Goal: Transaction & Acquisition: Purchase product/service

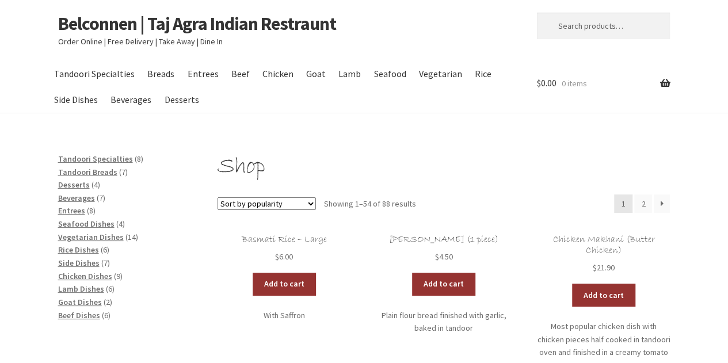
scroll to position [23, 0]
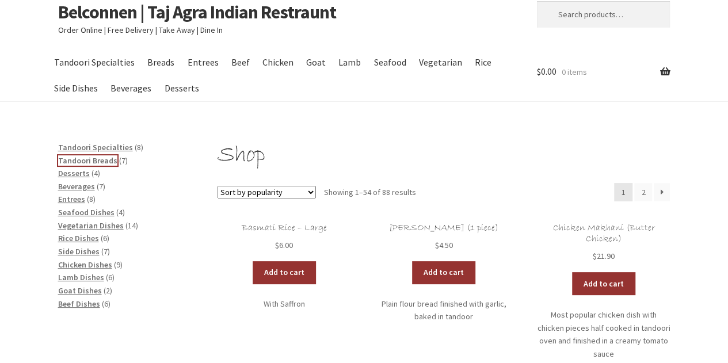
click at [90, 162] on span "Tandoori Breads" at bounding box center [87, 160] width 59 height 10
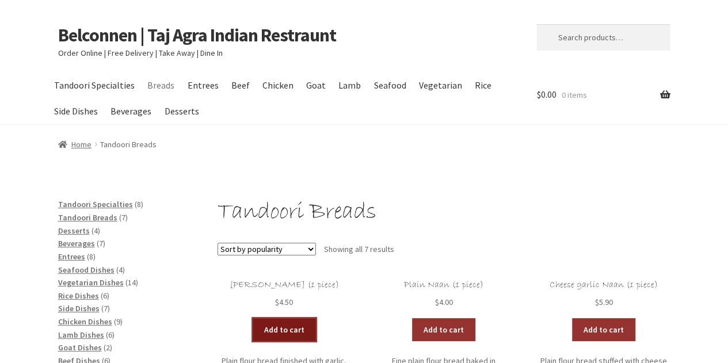
click at [297, 327] on link "Add to cart" at bounding box center [284, 329] width 63 height 23
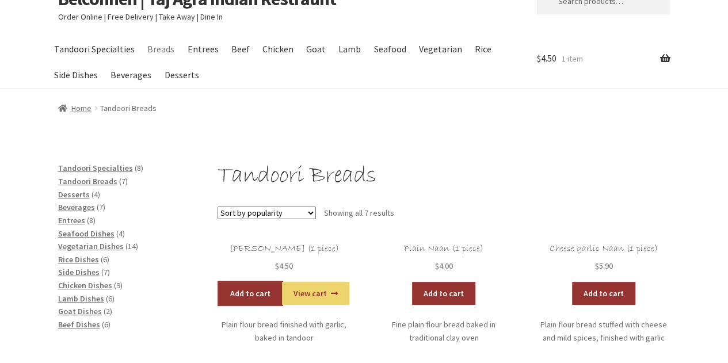
scroll to position [46, 0]
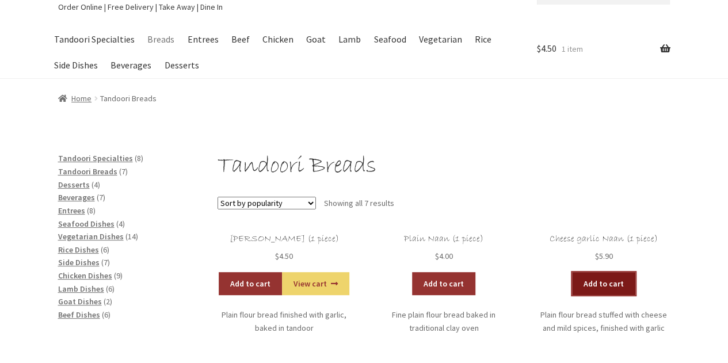
click at [626, 287] on link "Add to cart" at bounding box center [603, 283] width 63 height 23
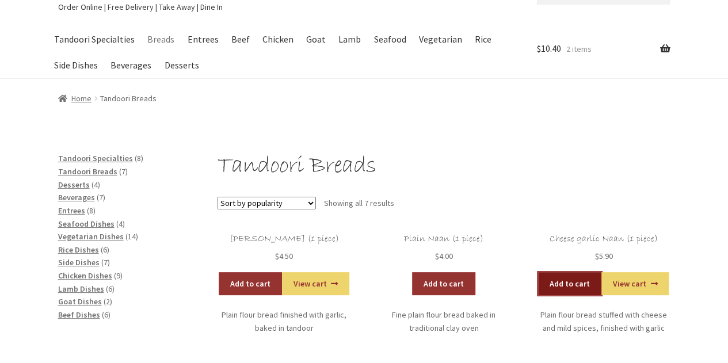
click at [568, 289] on link "Add to cart" at bounding box center [569, 283] width 63 height 23
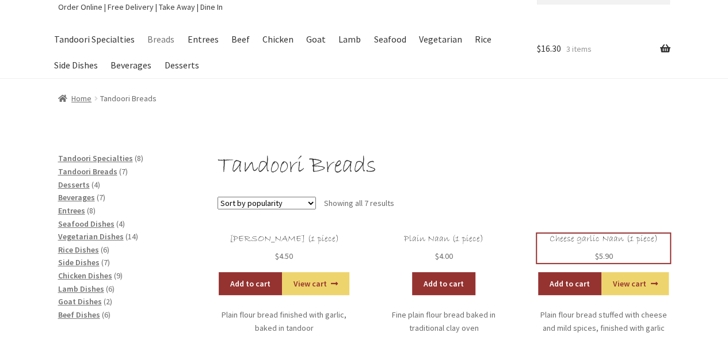
click at [602, 239] on h2 "Cheese garlic Naan (1 piece)" at bounding box center [603, 239] width 133 height 11
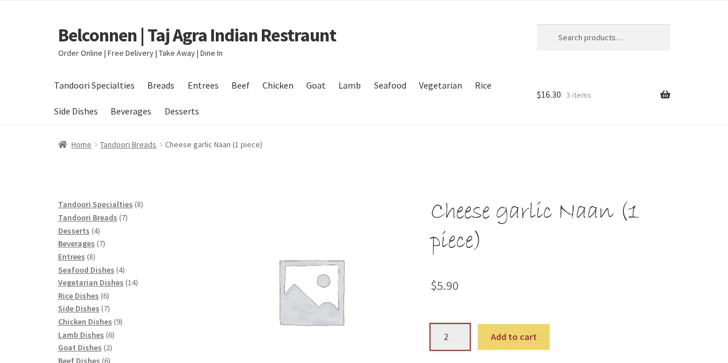
type input "2"
click at [458, 332] on input "2" at bounding box center [450, 337] width 39 height 26
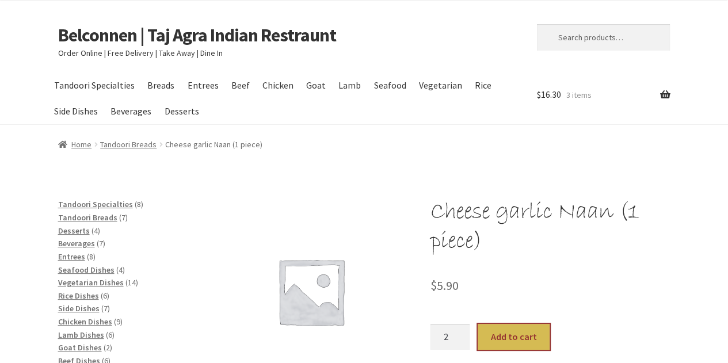
click at [510, 334] on button "Add to cart" at bounding box center [514, 337] width 72 height 26
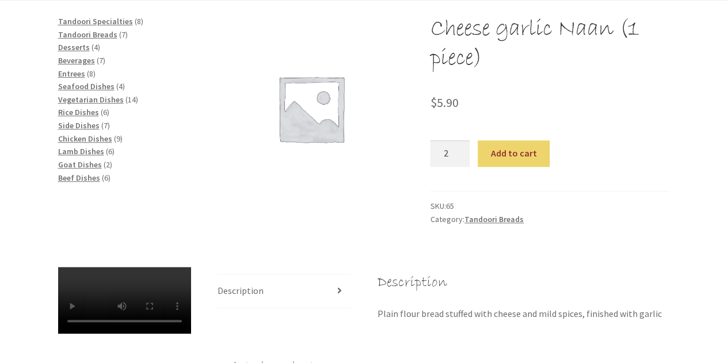
scroll to position [276, 0]
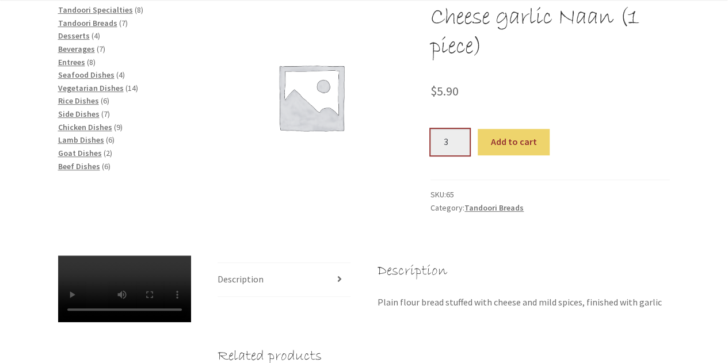
type input "3"
click at [459, 139] on input "3" at bounding box center [450, 142] width 39 height 26
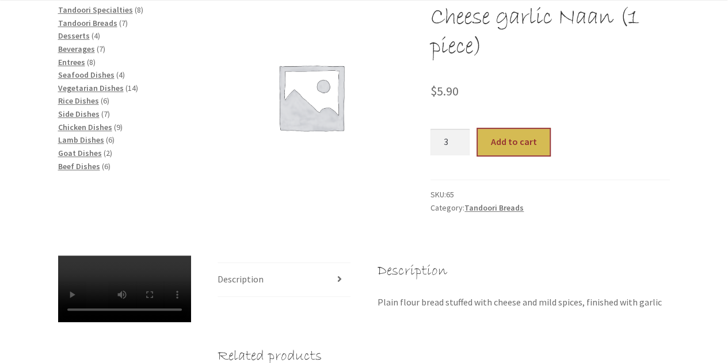
click at [515, 142] on button "Add to cart" at bounding box center [514, 142] width 72 height 26
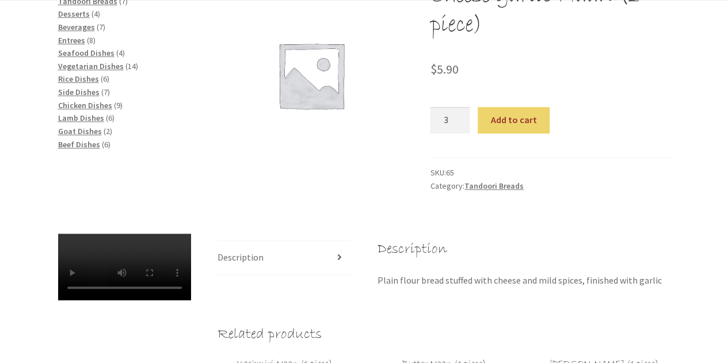
scroll to position [299, 0]
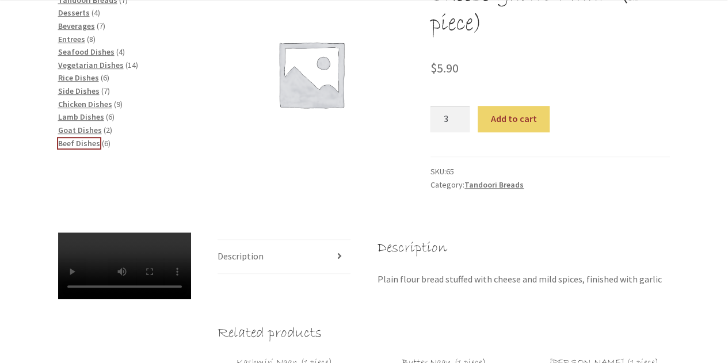
click at [73, 142] on span "Beef Dishes" at bounding box center [79, 143] width 42 height 10
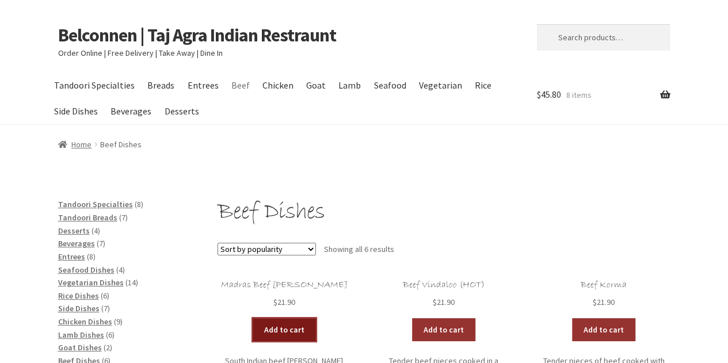
click at [284, 328] on link "Add to cart" at bounding box center [284, 329] width 63 height 23
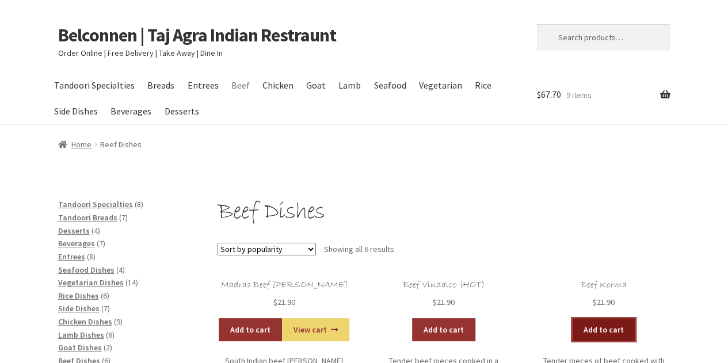
click at [625, 326] on link "Add to cart" at bounding box center [603, 329] width 63 height 23
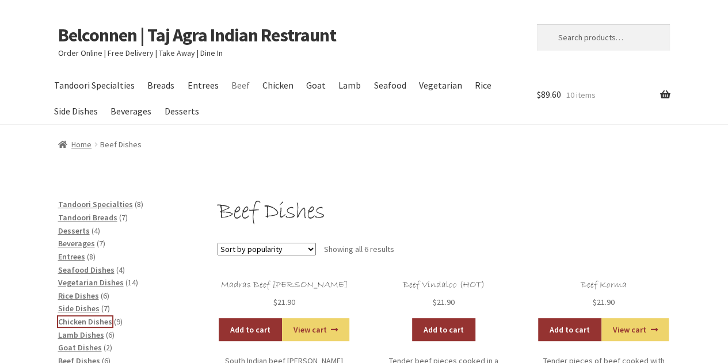
click at [86, 323] on span "Chicken Dishes" at bounding box center [85, 322] width 54 height 10
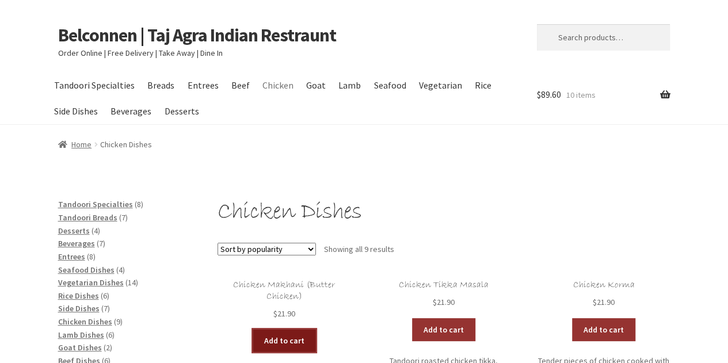
click at [271, 339] on link "Add to cart" at bounding box center [284, 340] width 63 height 23
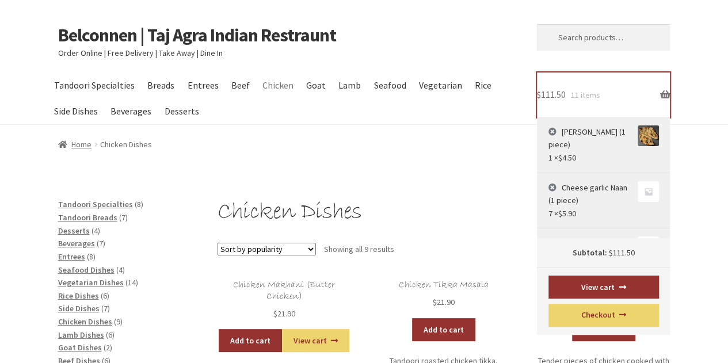
click at [588, 101] on link "$ 111.50 11 items" at bounding box center [603, 95] width 133 height 45
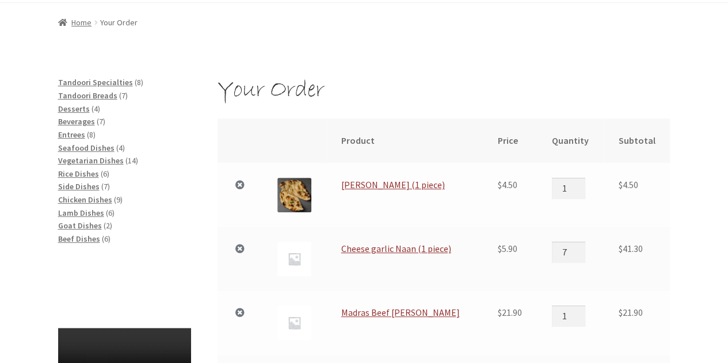
scroll to position [122, 0]
click at [583, 256] on input "6" at bounding box center [568, 252] width 33 height 21
click at [583, 256] on input "5" at bounding box center [568, 252] width 33 height 21
click at [583, 256] on input "4" at bounding box center [568, 252] width 33 height 21
type input "3"
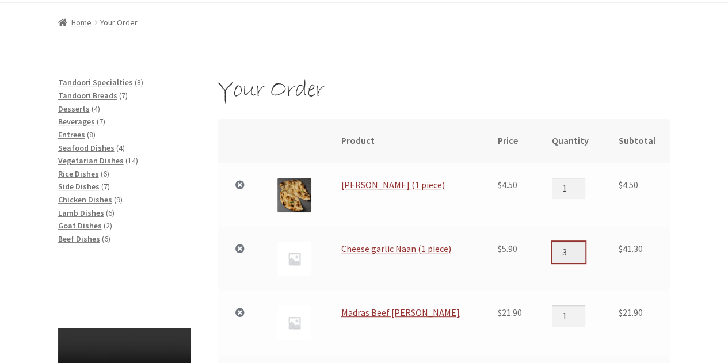
click at [583, 256] on input "3" at bounding box center [568, 252] width 33 height 21
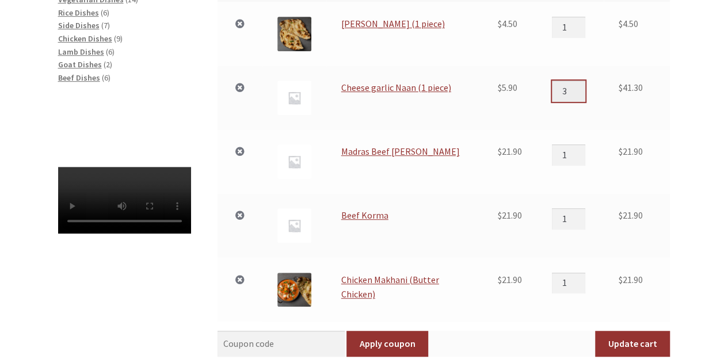
scroll to position [306, 0]
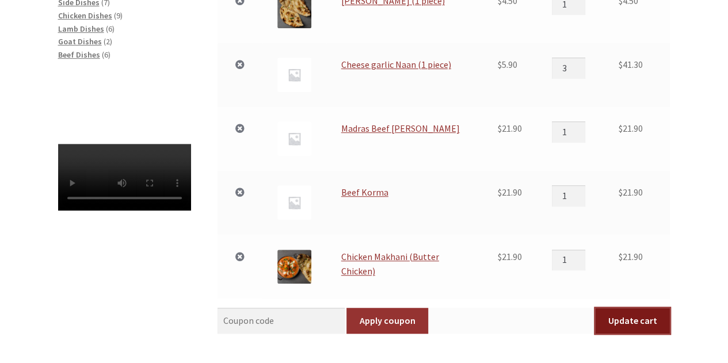
click at [639, 318] on button "Update cart" at bounding box center [632, 321] width 75 height 26
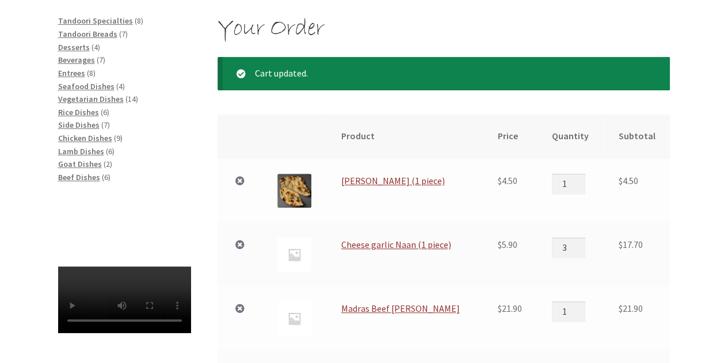
scroll to position [182, 0]
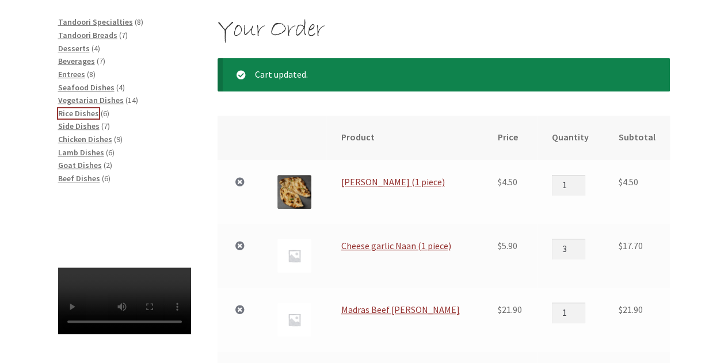
click at [78, 113] on span "Rice Dishes" at bounding box center [78, 113] width 41 height 10
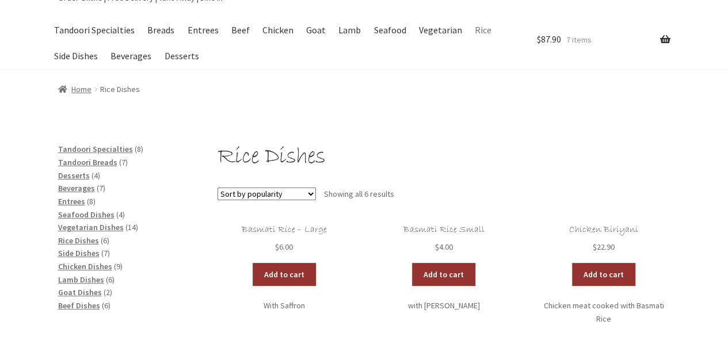
scroll to position [69, 0]
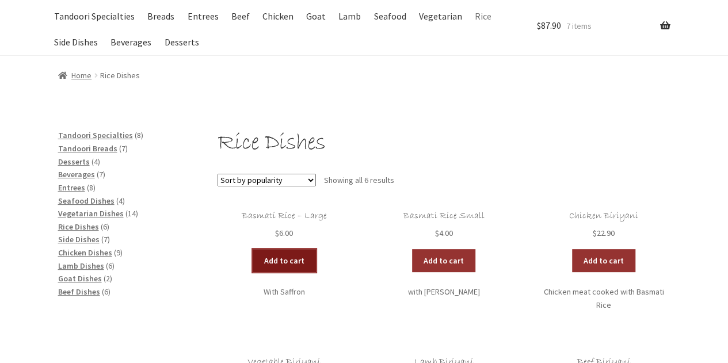
click at [299, 269] on link "Add to cart" at bounding box center [284, 260] width 63 height 23
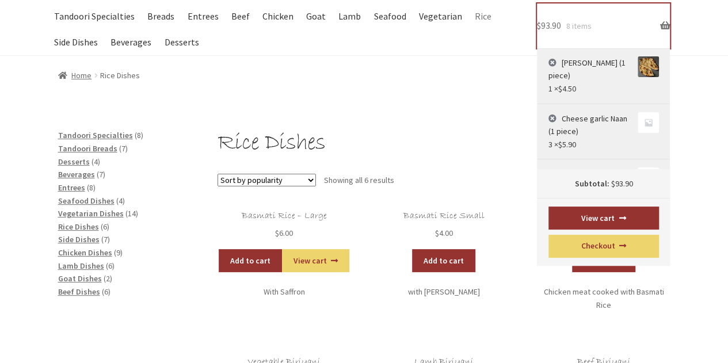
click at [666, 31] on link "$ 93.90 8 items" at bounding box center [603, 25] width 133 height 45
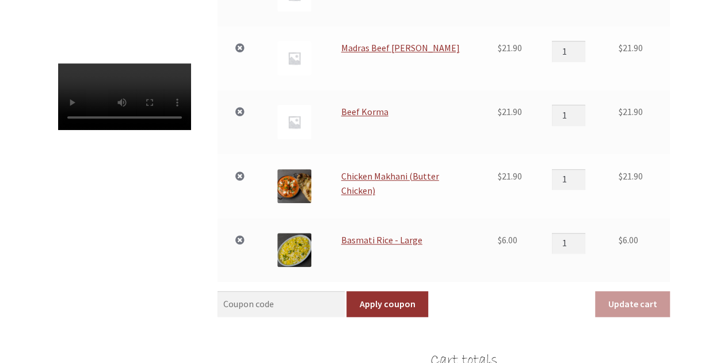
scroll to position [391, 0]
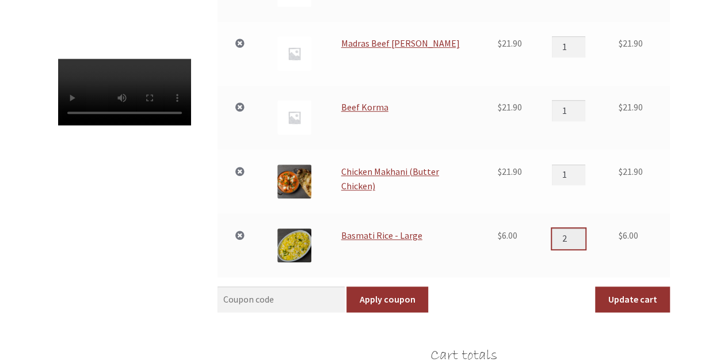
type input "2"
click at [584, 236] on input "2" at bounding box center [568, 239] width 33 height 21
type input "2"
click at [582, 170] on input "2" at bounding box center [568, 175] width 33 height 21
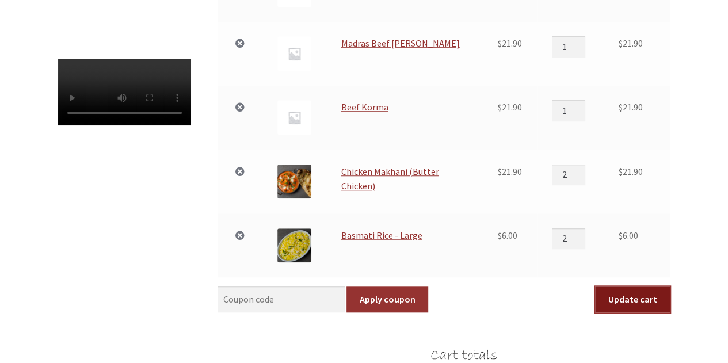
click at [641, 303] on button "Update cart" at bounding box center [632, 300] width 75 height 26
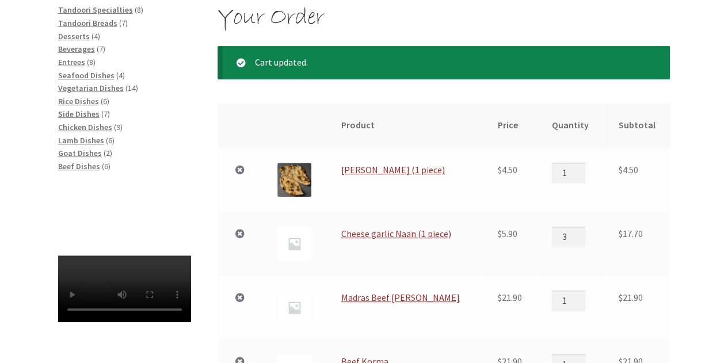
scroll to position [182, 0]
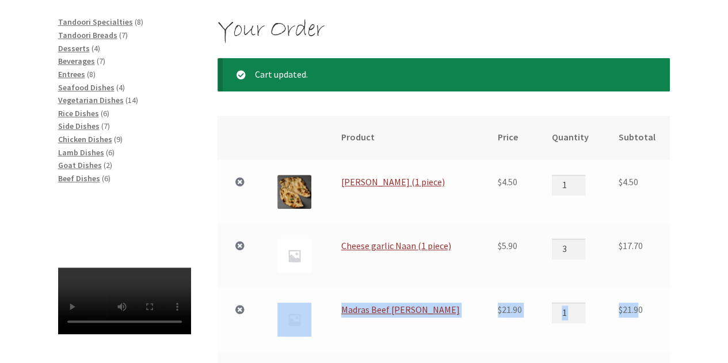
drag, startPoint x: 641, startPoint y: 303, endPoint x: 667, endPoint y: 215, distance: 92.5
click at [667, 215] on tbody "× Garlic Naan (1 piece) $ 4.50 Garlic Naan (1 piece) quantity 1 $ 4.50 × Cheese…" at bounding box center [444, 369] width 452 height 419
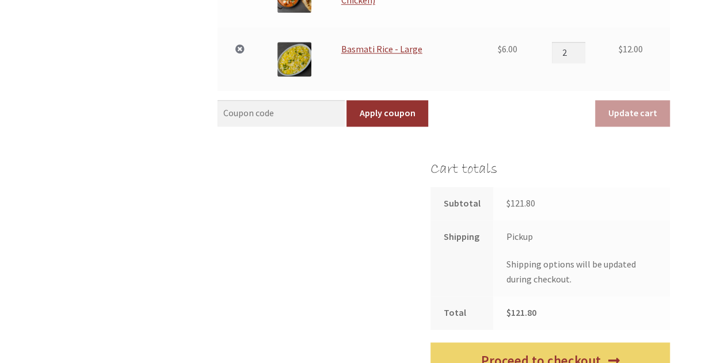
scroll to position [650, 0]
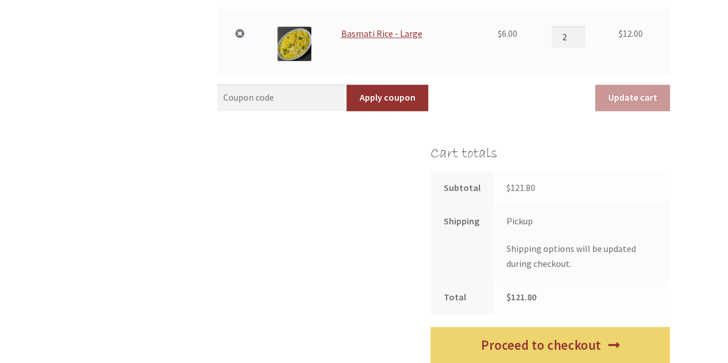
click at [521, 220] on label "Pickup" at bounding box center [520, 221] width 26 height 12
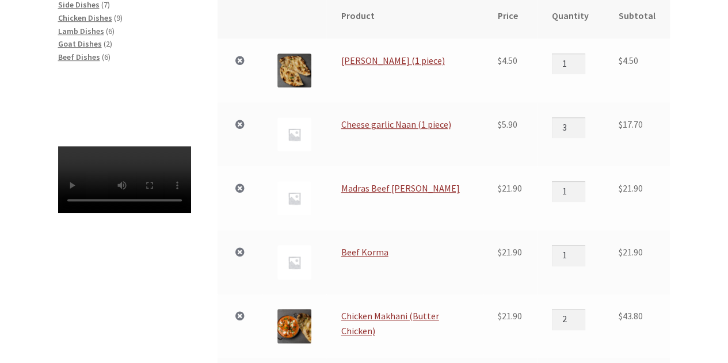
scroll to position [0, 0]
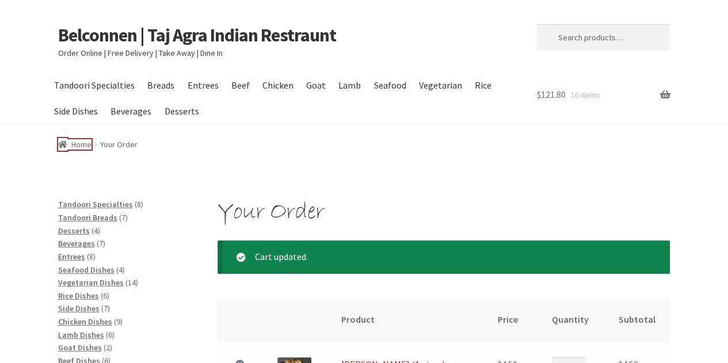
click at [82, 144] on link "Home" at bounding box center [75, 144] width 34 height 10
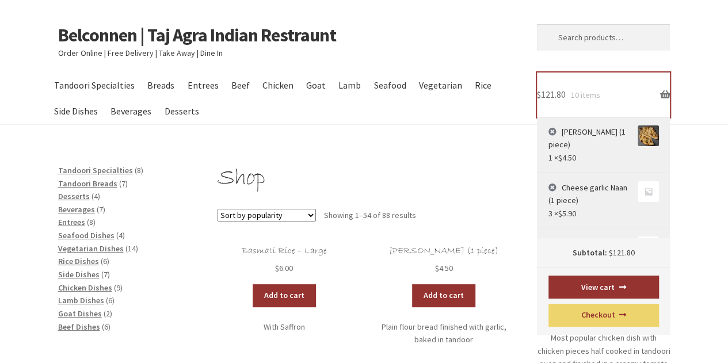
click at [664, 96] on link "$ 121.80 10 items" at bounding box center [603, 95] width 133 height 45
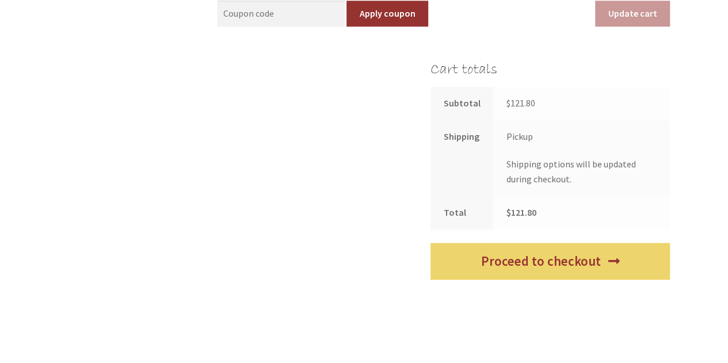
scroll to position [683, 0]
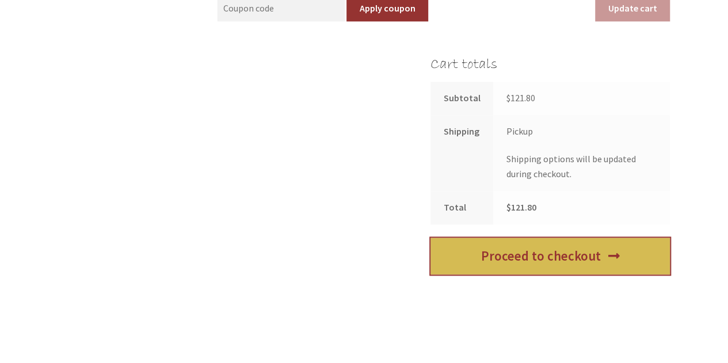
click at [581, 260] on link "Proceed to checkout" at bounding box center [550, 256] width 239 height 37
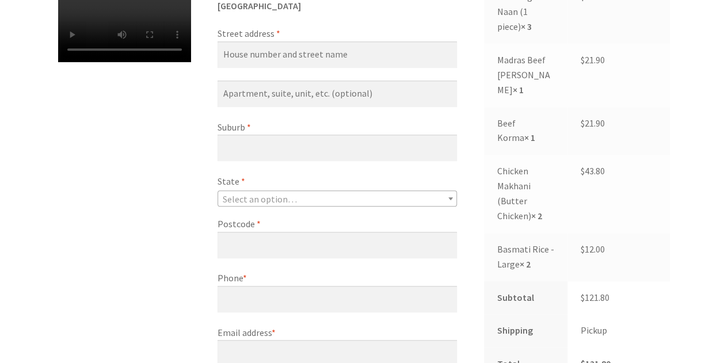
scroll to position [398, 0]
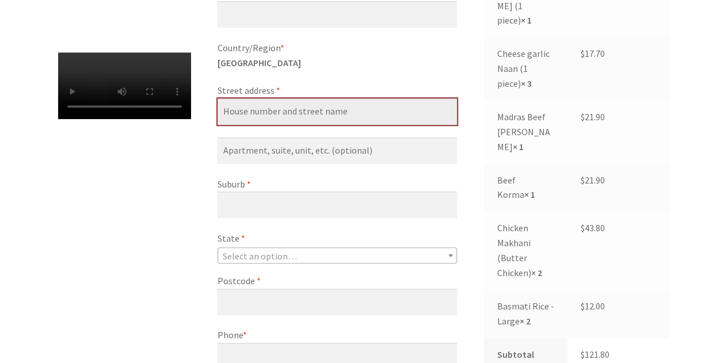
click at [376, 112] on input "Street address *" at bounding box center [337, 111] width 239 height 26
type input "[STREET_ADDRESS][PERSON_NAME]"
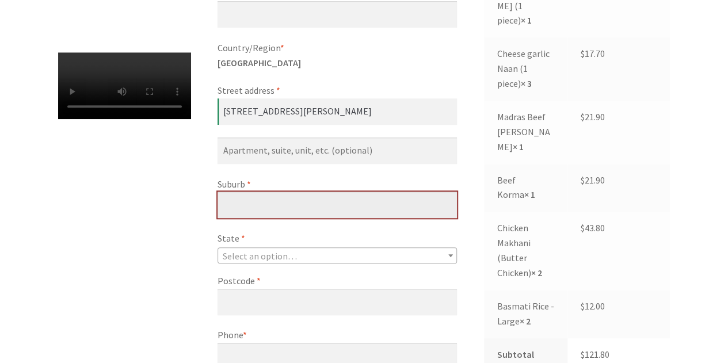
click at [268, 202] on input "Suburb *" at bounding box center [337, 205] width 239 height 26
type input "Dunlop"
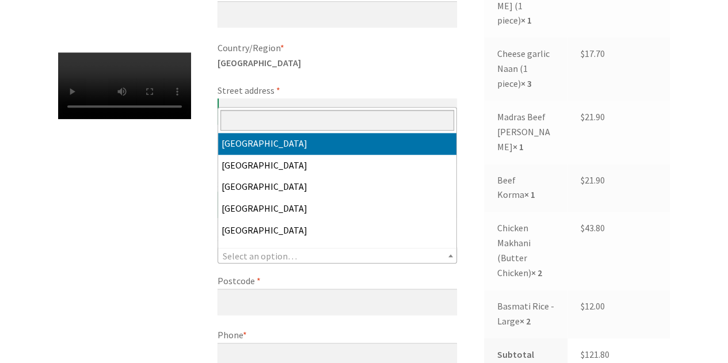
click at [257, 253] on span "Select an option…" at bounding box center [260, 256] width 74 height 12
select select "ACT"
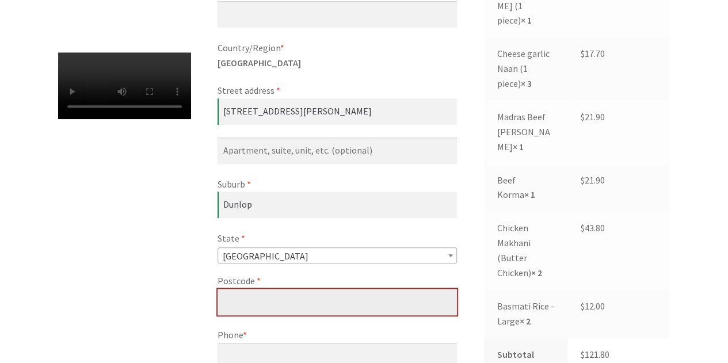
click at [236, 303] on input "Postcode *" at bounding box center [337, 302] width 239 height 26
type input "2615"
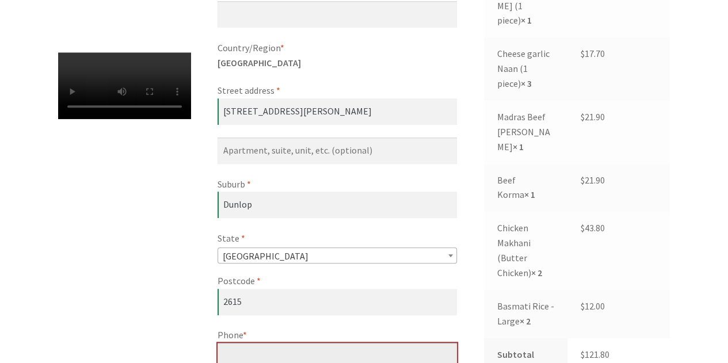
click at [254, 356] on input "Phone *" at bounding box center [337, 356] width 239 height 26
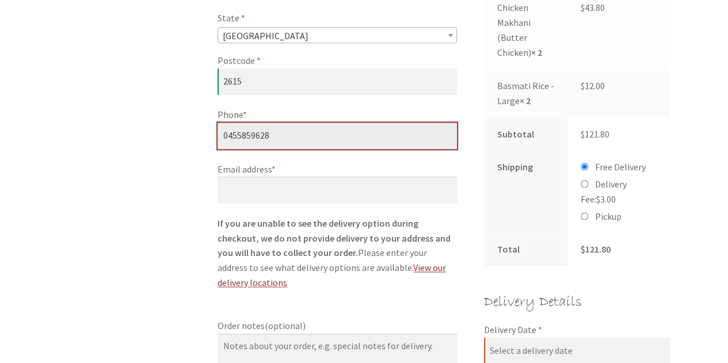
scroll to position [628, 0]
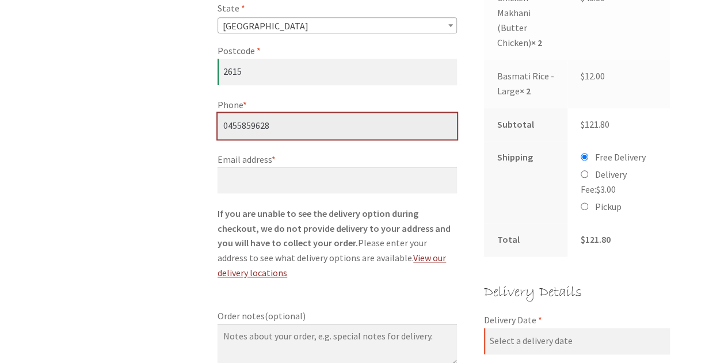
type input "0455859628"
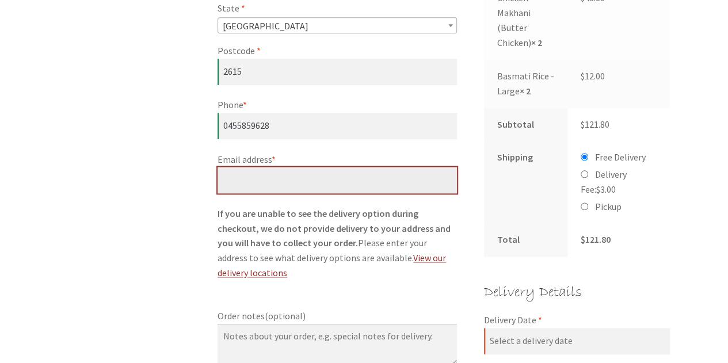
click at [275, 182] on input "Email address *" at bounding box center [337, 180] width 239 height 26
type input "[EMAIL_ADDRESS][DOMAIN_NAME]"
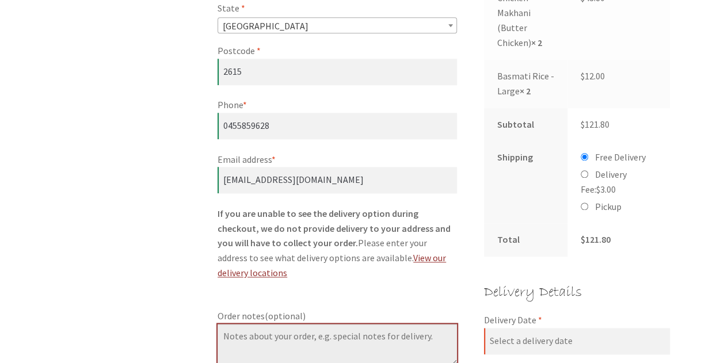
click at [275, 324] on textarea "Order notes (optional)" at bounding box center [337, 344] width 239 height 41
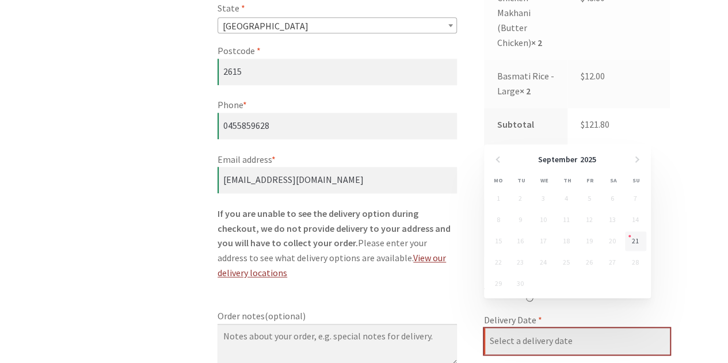
click at [529, 328] on input "Delivery Date *" at bounding box center [577, 341] width 186 height 26
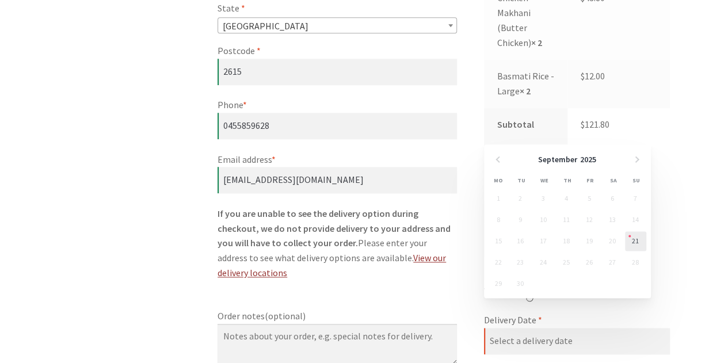
click at [637, 241] on link "21" at bounding box center [635, 241] width 21 height 20
type input "[DATE]"
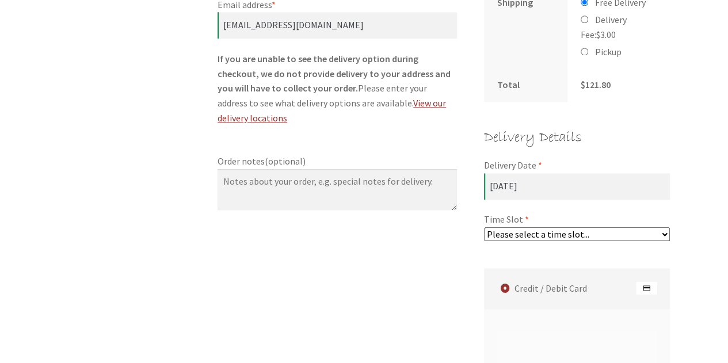
scroll to position [794, 0]
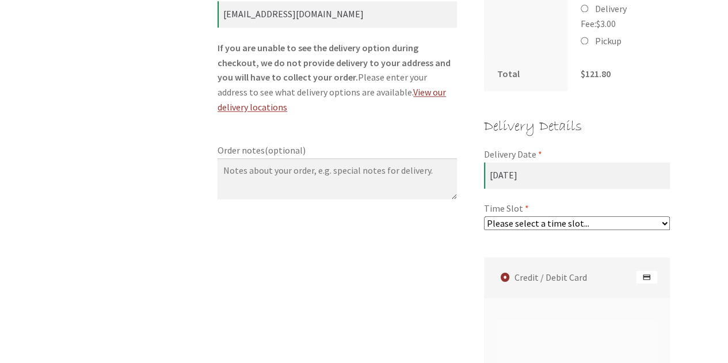
click at [665, 216] on select "Please select a time slot... 05:55 PM - 06:25 PM 06:25 PM - 06:55 PM 06:55 PM -…" at bounding box center [577, 223] width 186 height 14
select select "60c2ef62db861/0|0.00"
click at [484, 216] on select "Please select a time slot... 05:55 PM - 06:25 PM 06:25 PM - 06:55 PM 06:55 PM -…" at bounding box center [577, 223] width 186 height 14
click at [606, 257] on label "Credit / Debit Card" at bounding box center [579, 277] width 183 height 41
click at [0, 0] on input "Credit / Debit Card" at bounding box center [0, 0] width 0 height 0
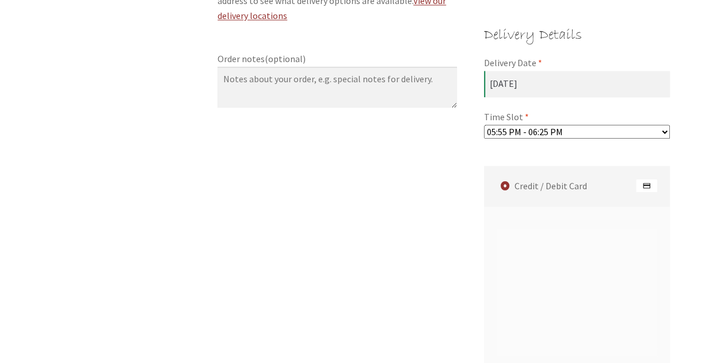
scroll to position [886, 0]
click at [649, 178] on img "Checkout" at bounding box center [646, 185] width 21 height 14
click at [0, 0] on input "Credit / Debit Card" at bounding box center [0, 0] width 0 height 0
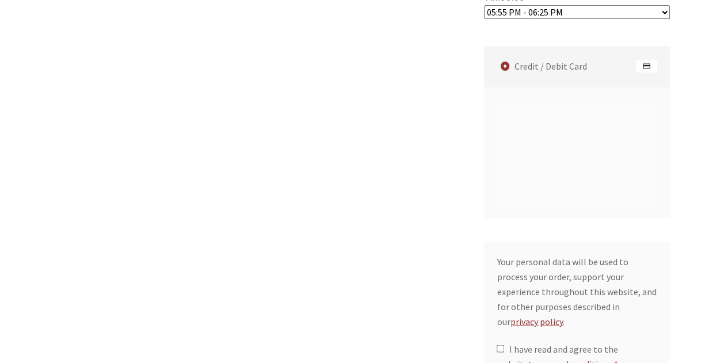
scroll to position [1027, 0]
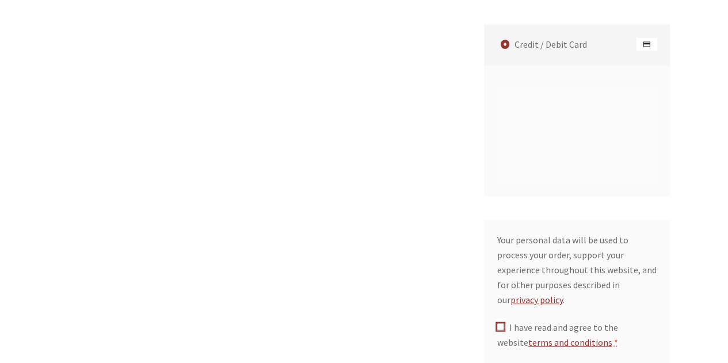
click at [499, 323] on input "I have read and agree to the website terms and conditions *" at bounding box center [500, 326] width 7 height 7
checkbox input "true"
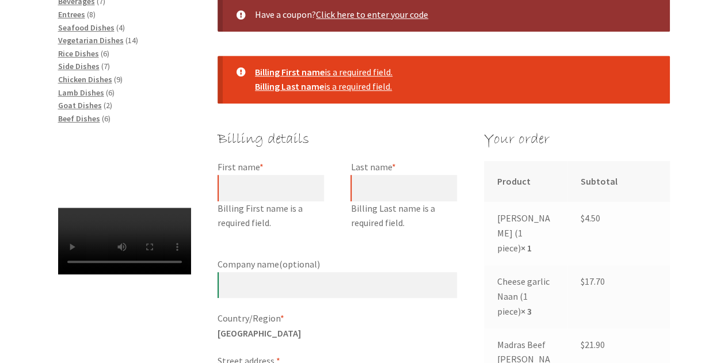
scroll to position [240, 0]
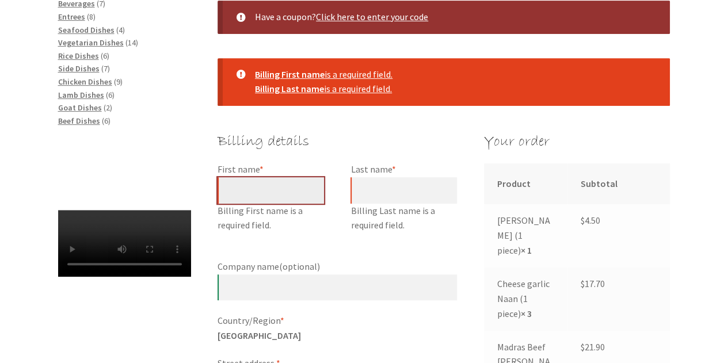
click at [242, 187] on input "First name *" at bounding box center [271, 190] width 106 height 26
type input "Luke"
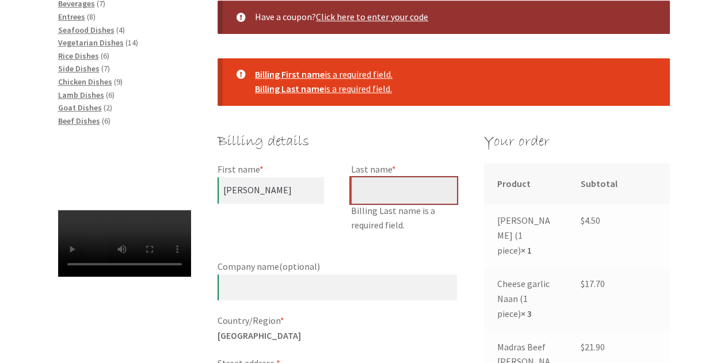
click at [377, 192] on input "Last name *" at bounding box center [404, 190] width 106 height 26
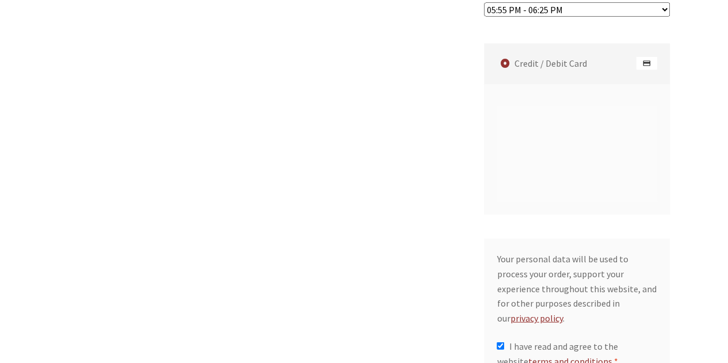
scroll to position [1258, 0]
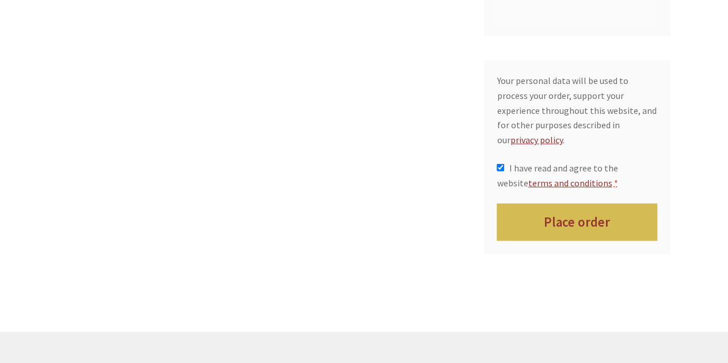
type input "Sikaloski"
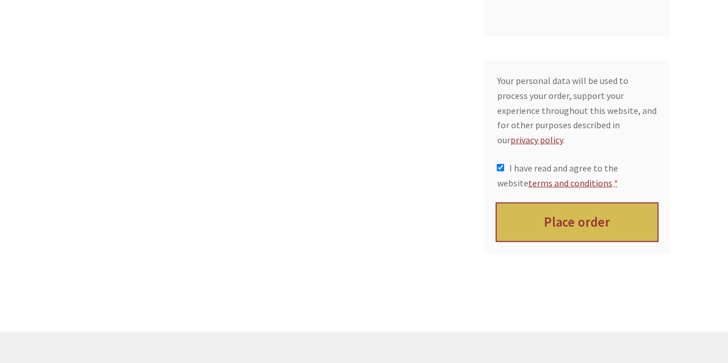
click at [595, 204] on button "Place order" at bounding box center [577, 222] width 161 height 37
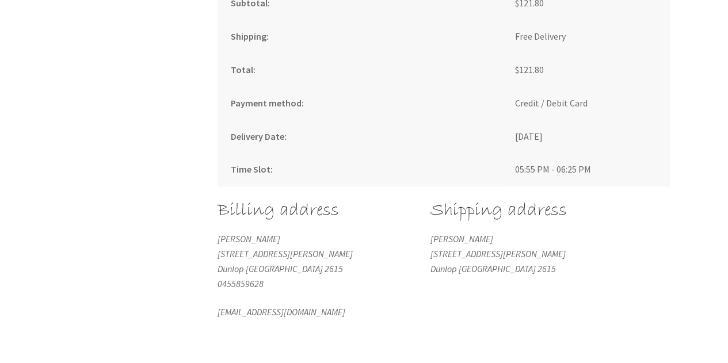
scroll to position [806, 0]
